Goal: Find specific page/section: Find specific page/section

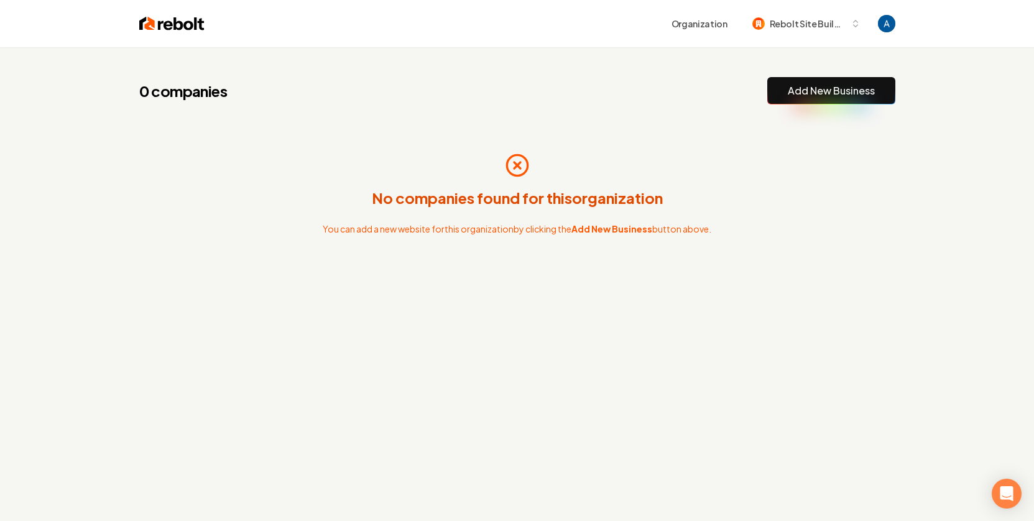
click at [513, 163] on icon at bounding box center [517, 165] width 25 height 25
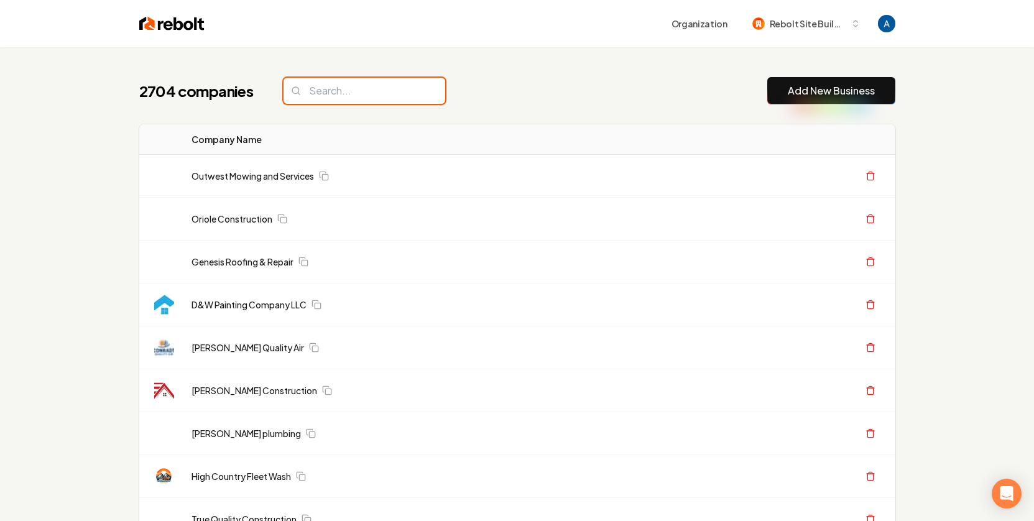
click at [331, 92] on input "search" at bounding box center [365, 91] width 162 height 26
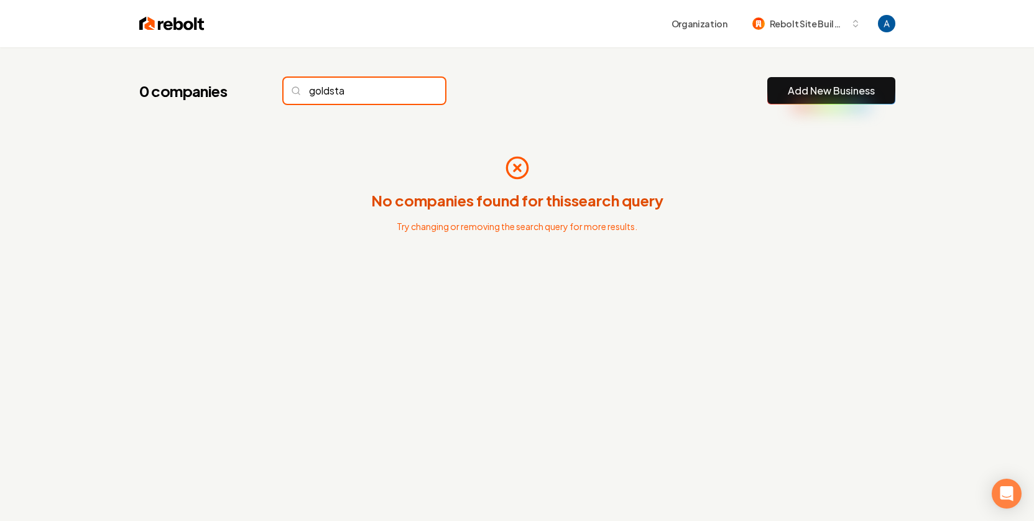
type input "goldstar"
click at [406, 90] on input "goldstar" at bounding box center [365, 91] width 162 height 26
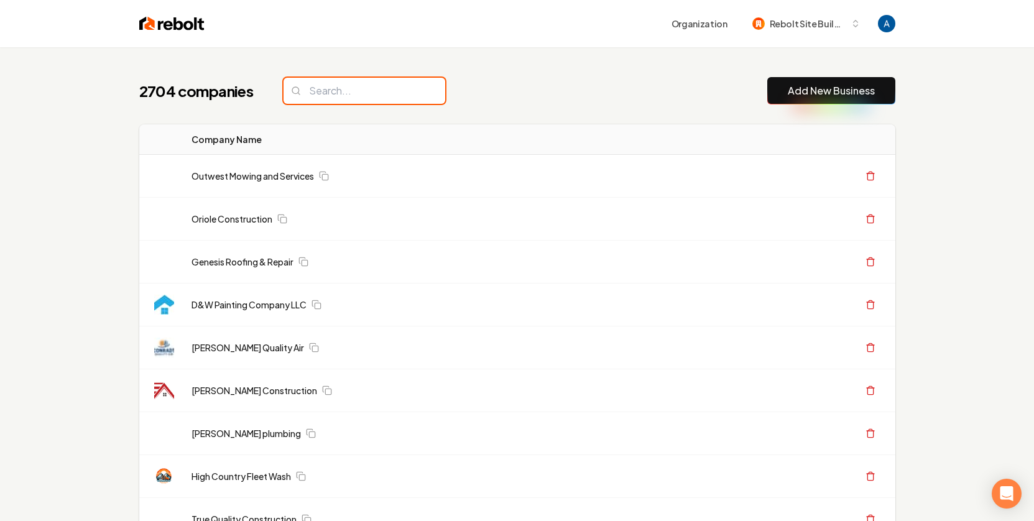
click at [361, 86] on input "search" at bounding box center [365, 91] width 162 height 26
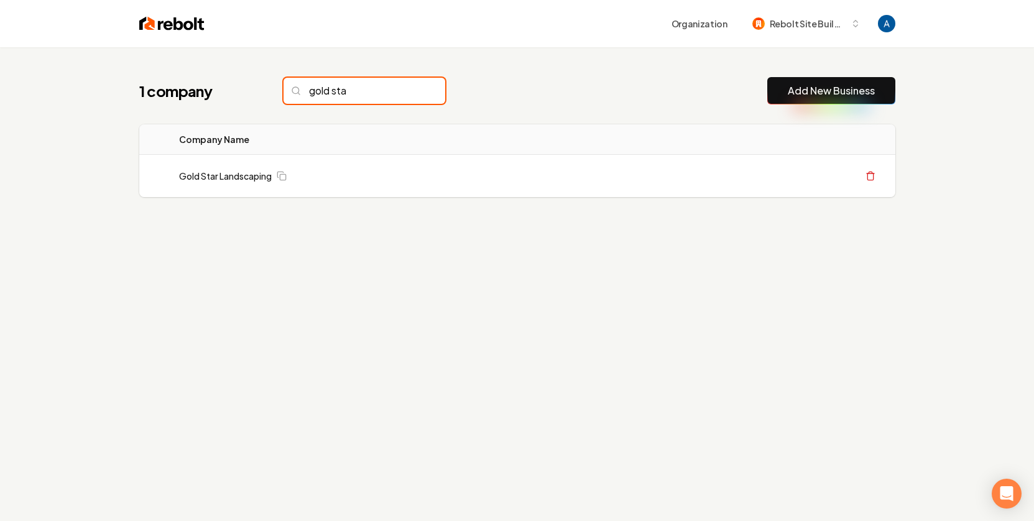
type input "gold star"
